Goal: Submit feedback/report problem: Provide input to the site owners about the experience or issues

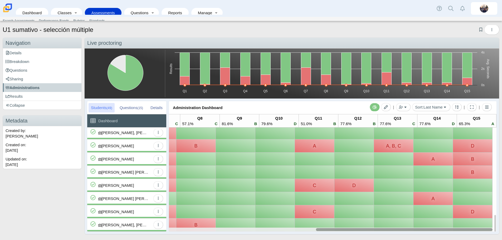
drag, startPoint x: 293, startPoint y: 230, endPoint x: 458, endPoint y: 219, distance: 165.0
click at [458, 219] on div "A B B D B A C B B A B B C D A D B C D B A A C B D B B C D A A B C A C A D B B D…" at bounding box center [332, 179] width 327 height 104
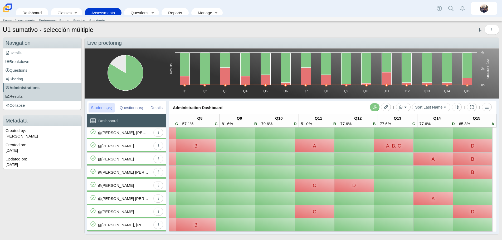
click at [24, 96] on link "Results" at bounding box center [42, 96] width 78 height 9
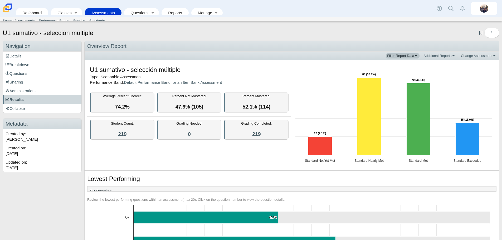
click at [412, 57] on link "Filter Report Data" at bounding box center [403, 55] width 34 height 5
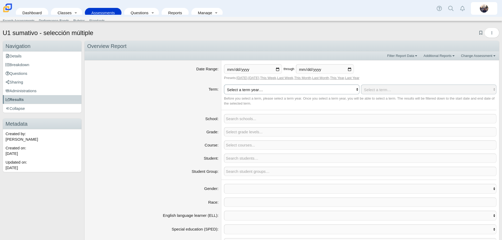
click at [257, 91] on select "Select a term year… 2026 2025 2024 2023 2022 2021" at bounding box center [291, 90] width 135 height 10
select select "2026"
click at [224, 85] on select "Select a term year… 2026 2025 2024 2023 2022 2021" at bounding box center [291, 90] width 135 height 10
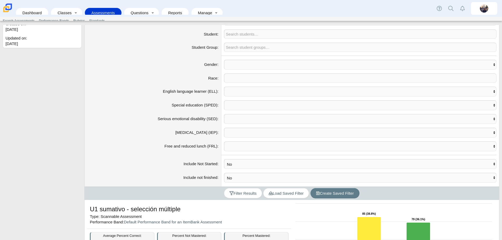
scroll to position [132, 0]
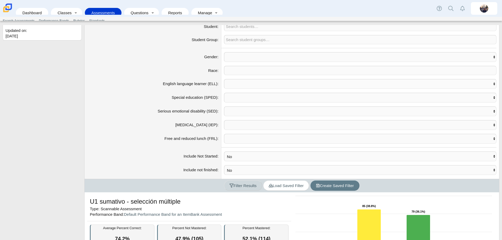
click at [243, 186] on span "Filter Results" at bounding box center [242, 185] width 27 height 4
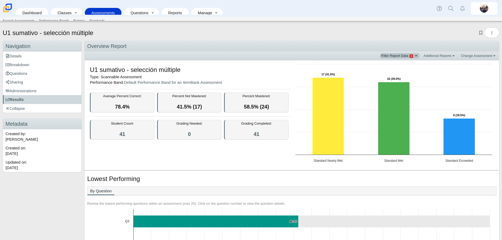
click at [408, 57] on span "Filter Report Data" at bounding box center [397, 56] width 32 height 4
click at [446, 55] on link "Additional Reports" at bounding box center [439, 55] width 35 height 5
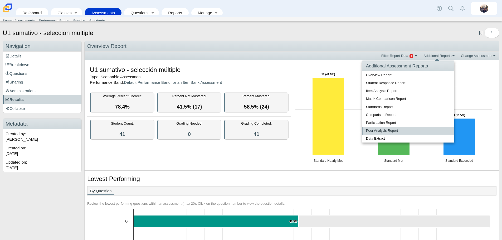
click at [385, 129] on link "Peer Analysis Report" at bounding box center [408, 131] width 92 height 8
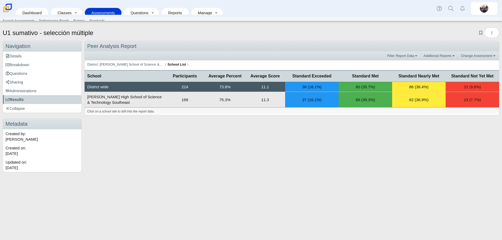
click at [179, 102] on td "168" at bounding box center [185, 100] width 40 height 16
click at [183, 103] on td "168" at bounding box center [185, 100] width 40 height 16
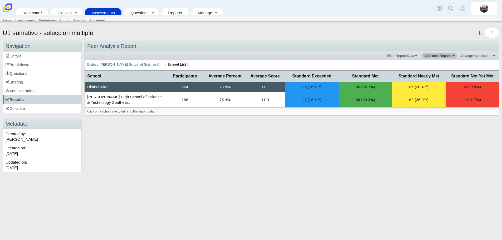
click at [434, 56] on link "Additional Reports" at bounding box center [439, 55] width 35 height 5
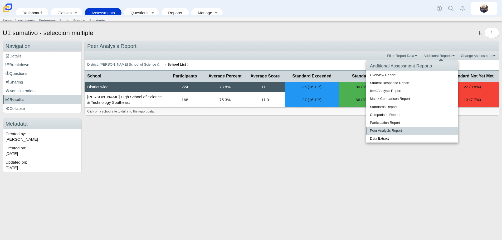
click at [400, 131] on link "Peer Analysis Report" at bounding box center [412, 131] width 92 height 8
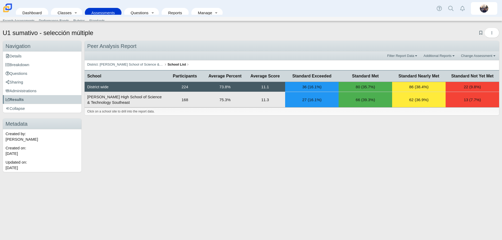
click at [217, 99] on td "75.3%" at bounding box center [225, 100] width 40 height 16
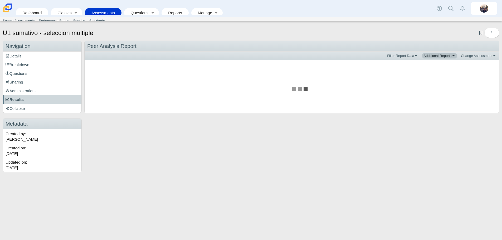
click at [443, 54] on link "Additional Reports" at bounding box center [439, 55] width 35 height 5
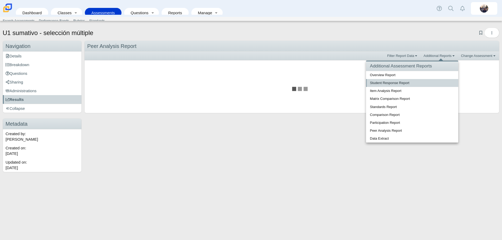
click at [394, 85] on link "Student Response Report" at bounding box center [412, 83] width 92 height 8
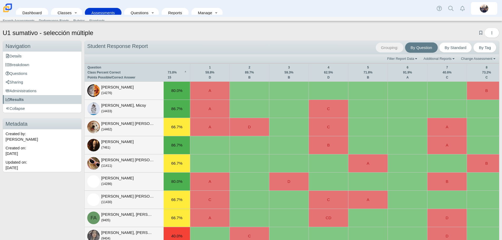
click at [175, 95] on div "80.0%" at bounding box center [177, 91] width 26 height 18
click at [24, 99] on link "Results" at bounding box center [42, 99] width 78 height 9
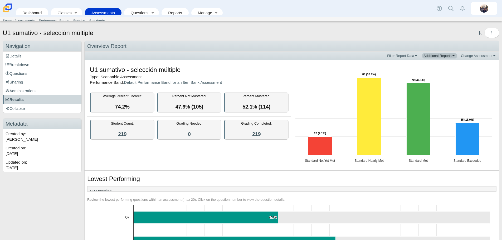
click at [441, 57] on link "Additional Reports" at bounding box center [439, 55] width 35 height 5
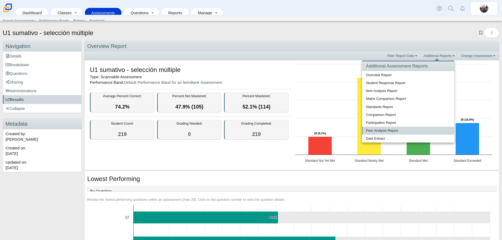
click at [381, 132] on link "Peer Analysis Report" at bounding box center [408, 131] width 92 height 8
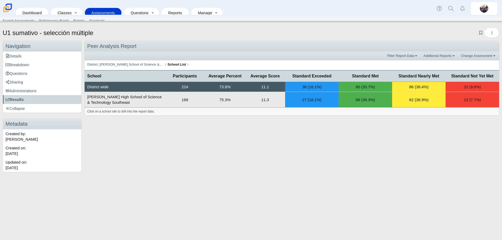
click at [182, 100] on td "168" at bounding box center [185, 100] width 40 height 16
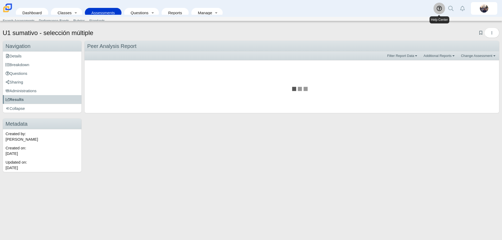
click at [437, 7] on use at bounding box center [438, 8] width 5 height 5
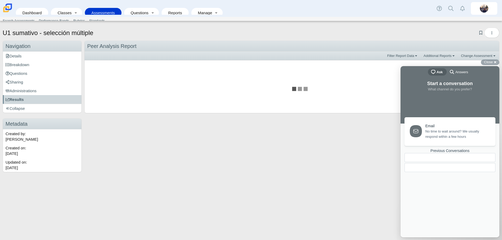
click at [437, 136] on span "No time to wait around? We usually respond within a few hours" at bounding box center [457, 134] width 64 height 11
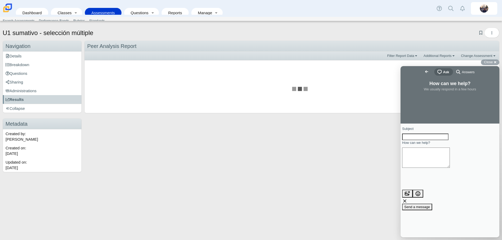
click at [438, 138] on input "Subject" at bounding box center [425, 137] width 46 height 7
type input "Peer analysis report"
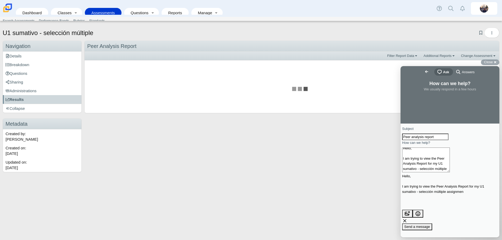
scroll to position [4, 0]
click at [417, 172] on textarea "Hello, I am trying to view the Peer Analysis Report for my U1 sumativo - selecc…" at bounding box center [426, 160] width 48 height 25
click at [450, 172] on textarea "Hello, I am trying to view the Peer Analysis Report for my "U1 sumativo - selec…" at bounding box center [426, 160] width 48 height 25
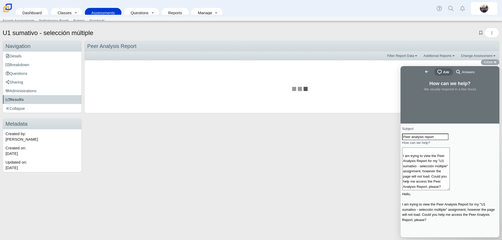
scroll to position [7, 0]
click at [450, 175] on textarea "Hello, I am trying to view the Peer Analysis Report for my "U1 sumativo - selec…" at bounding box center [426, 169] width 48 height 43
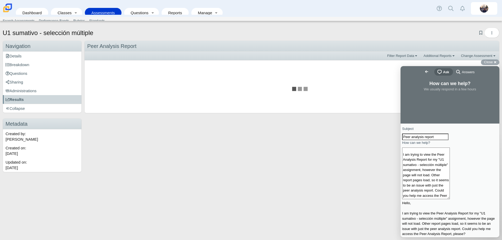
scroll to position [13, 0]
type textarea "Hello, I am trying to view the Peer Analysis Report for my "U1 sumativo - selec…"
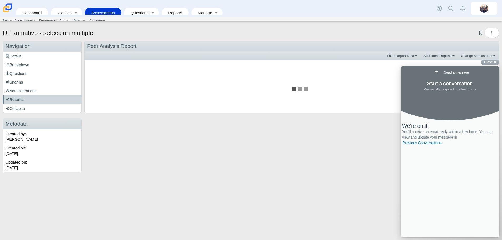
click at [99, 11] on link "Assessments" at bounding box center [102, 13] width 31 height 10
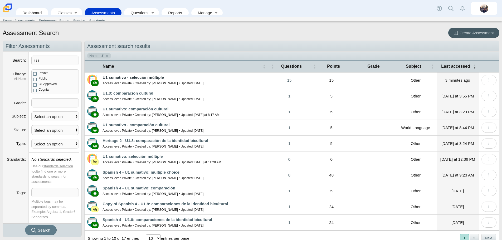
click at [126, 78] on link "U1 sumativo - selección múltiple" at bounding box center [132, 77] width 61 height 4
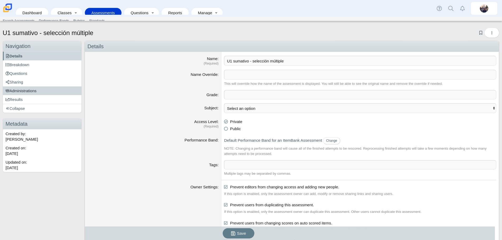
click at [24, 94] on link "Administrations" at bounding box center [42, 90] width 78 height 9
